Goal: Navigation & Orientation: Find specific page/section

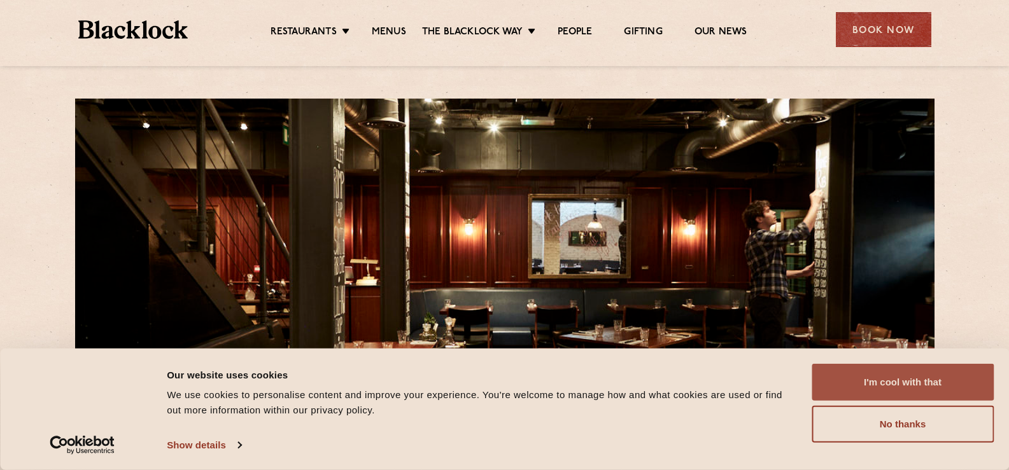
click at [905, 391] on button "I'm cool with that" at bounding box center [902, 382] width 182 height 37
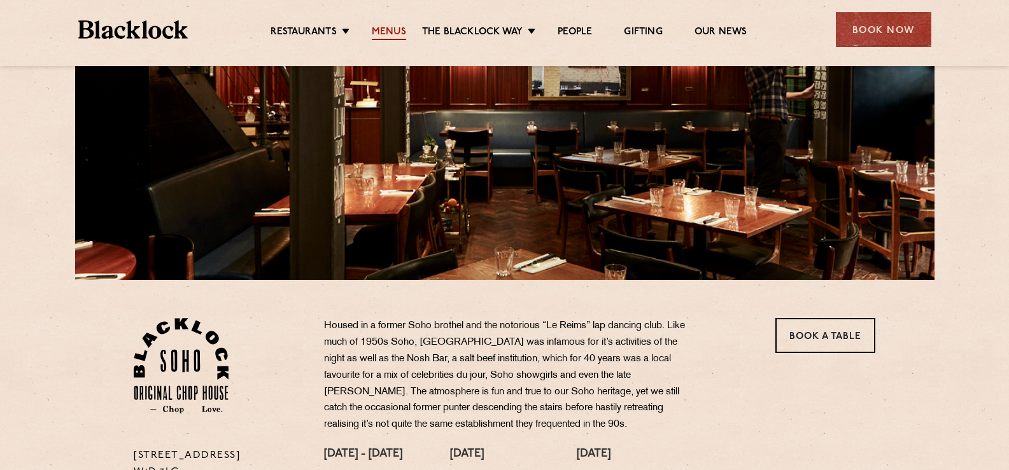
scroll to position [191, 0]
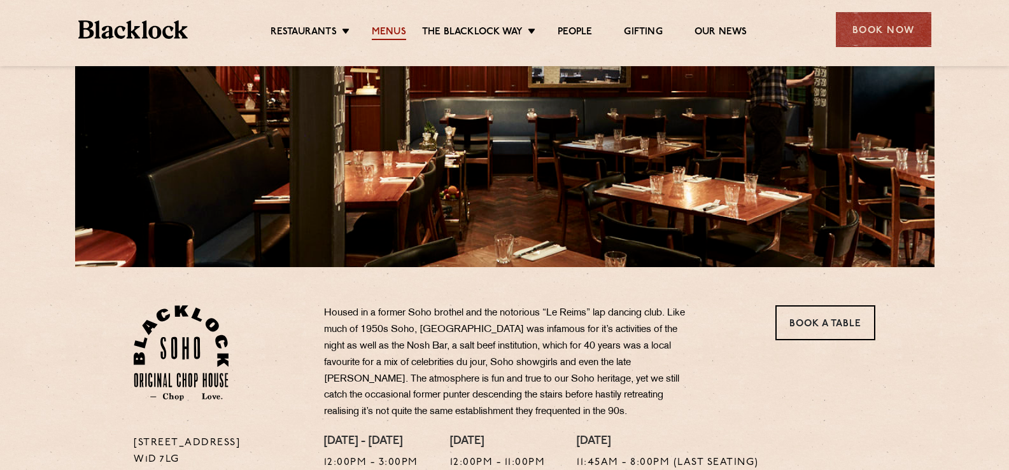
click at [395, 31] on link "Menus" at bounding box center [389, 33] width 34 height 14
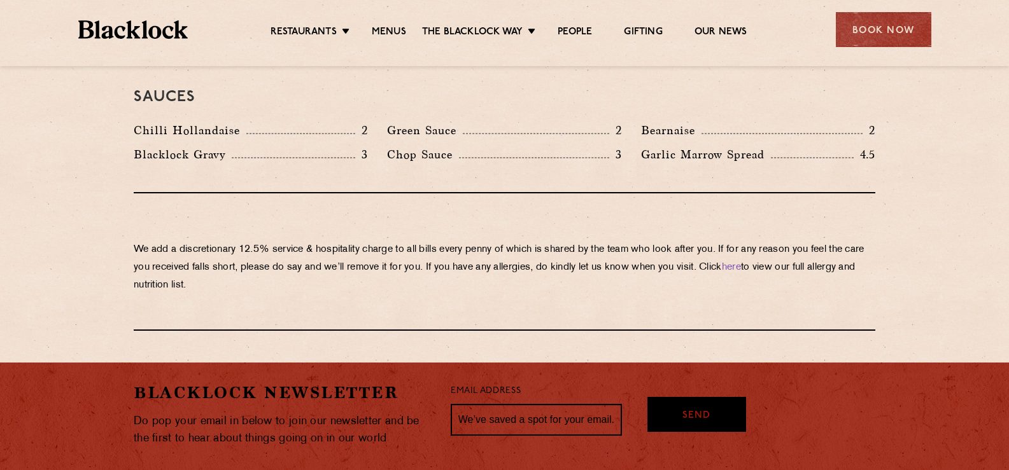
scroll to position [2100, 0]
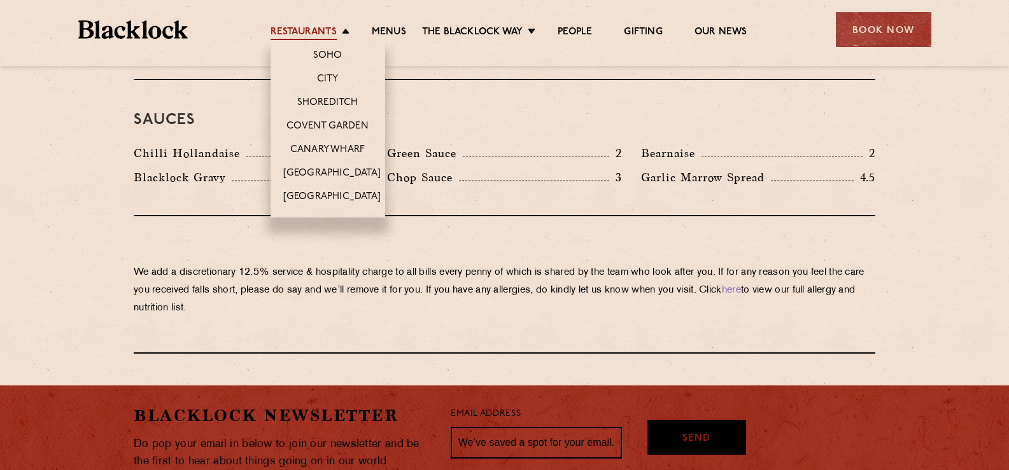
click at [314, 32] on link "Restaurants" at bounding box center [303, 33] width 66 height 14
